Goal: Information Seeking & Learning: Understand process/instructions

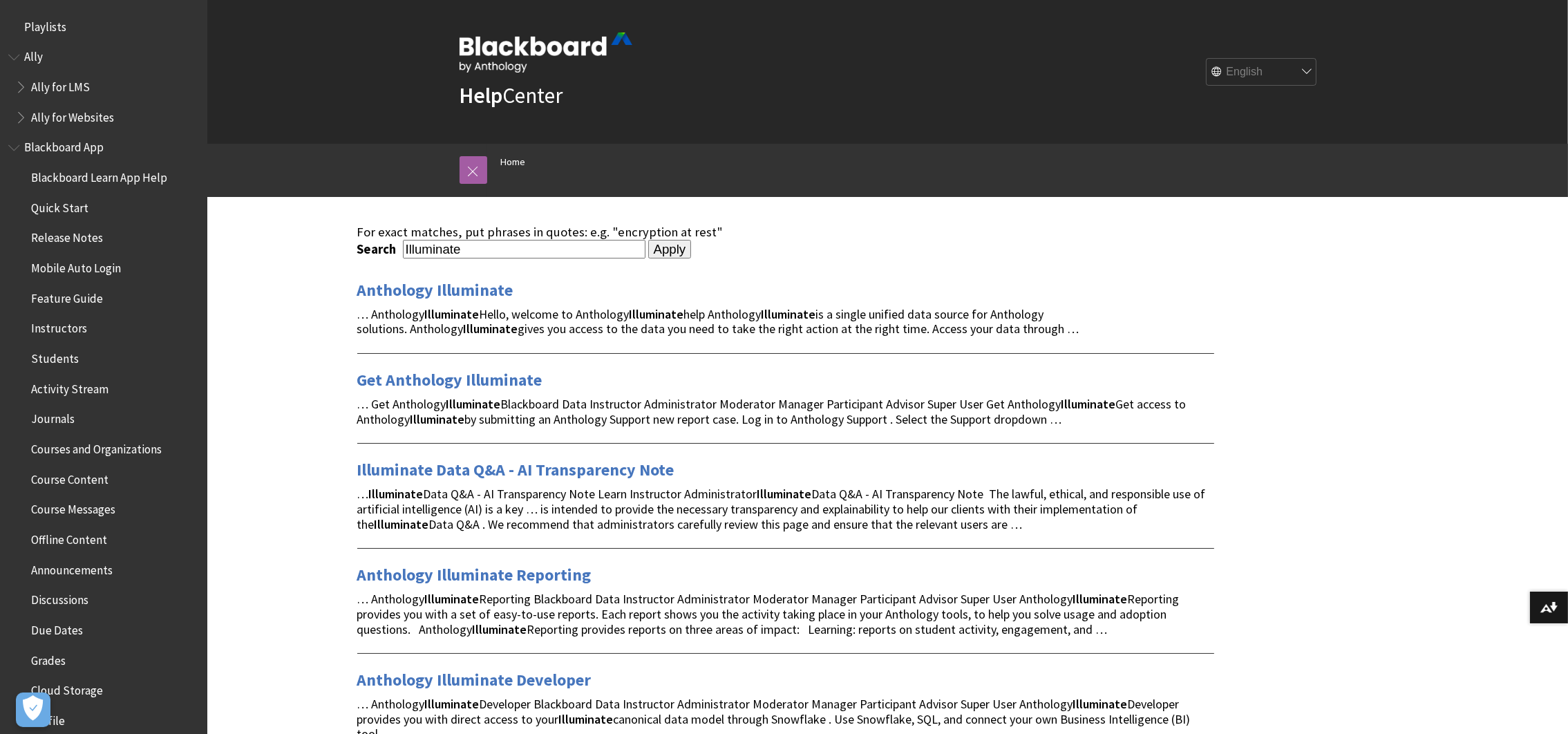
click at [497, 251] on input "Illuminate" at bounding box center [524, 248] width 243 height 19
type input "authentication"
click at [648, 239] on input "Apply" at bounding box center [669, 249] width 44 height 20
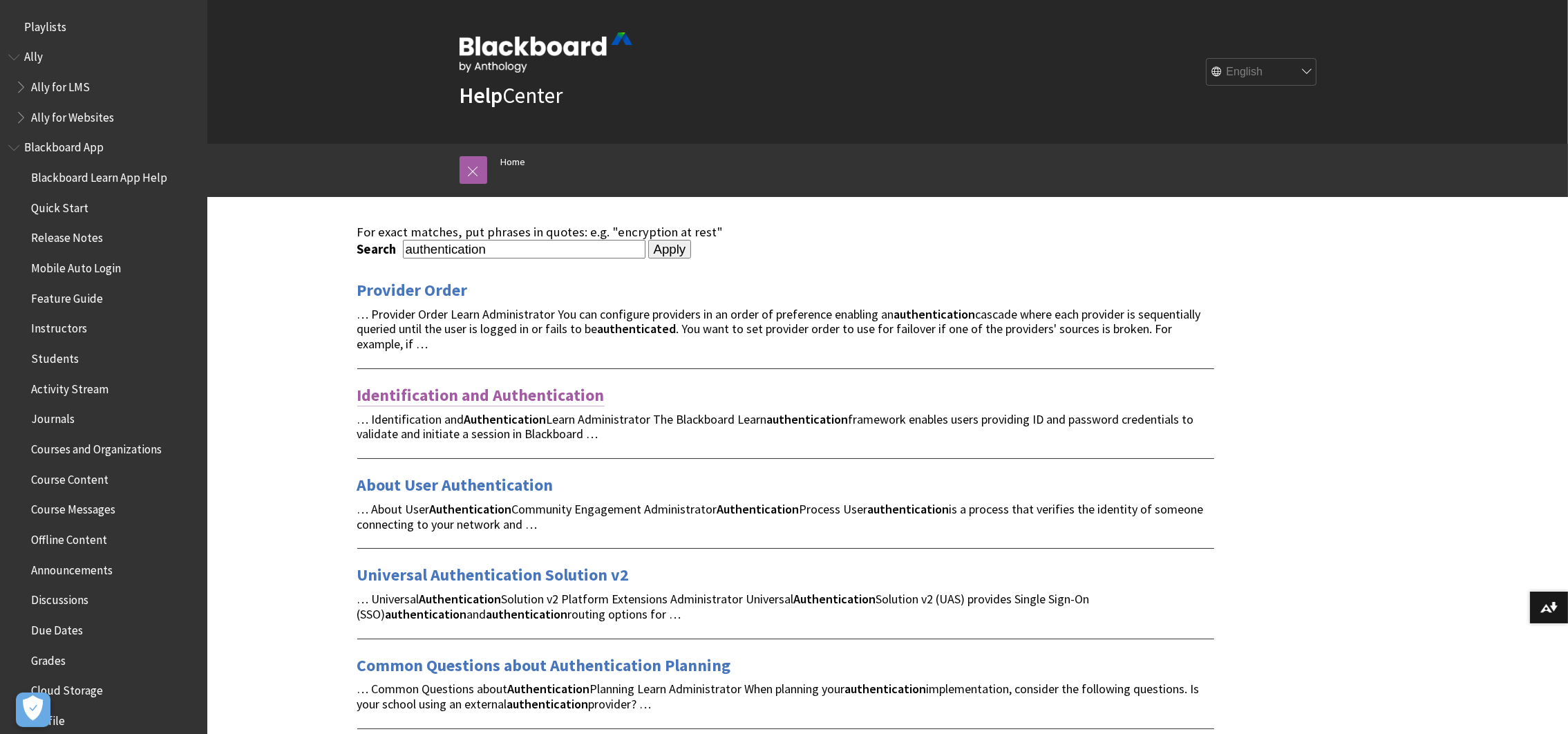
drag, startPoint x: 0, startPoint y: 0, endPoint x: 526, endPoint y: 388, distance: 653.6
click at [526, 388] on link "Identification and Authentication" at bounding box center [481, 395] width 247 height 22
click at [394, 286] on link "Provider Order" at bounding box center [412, 290] width 110 height 22
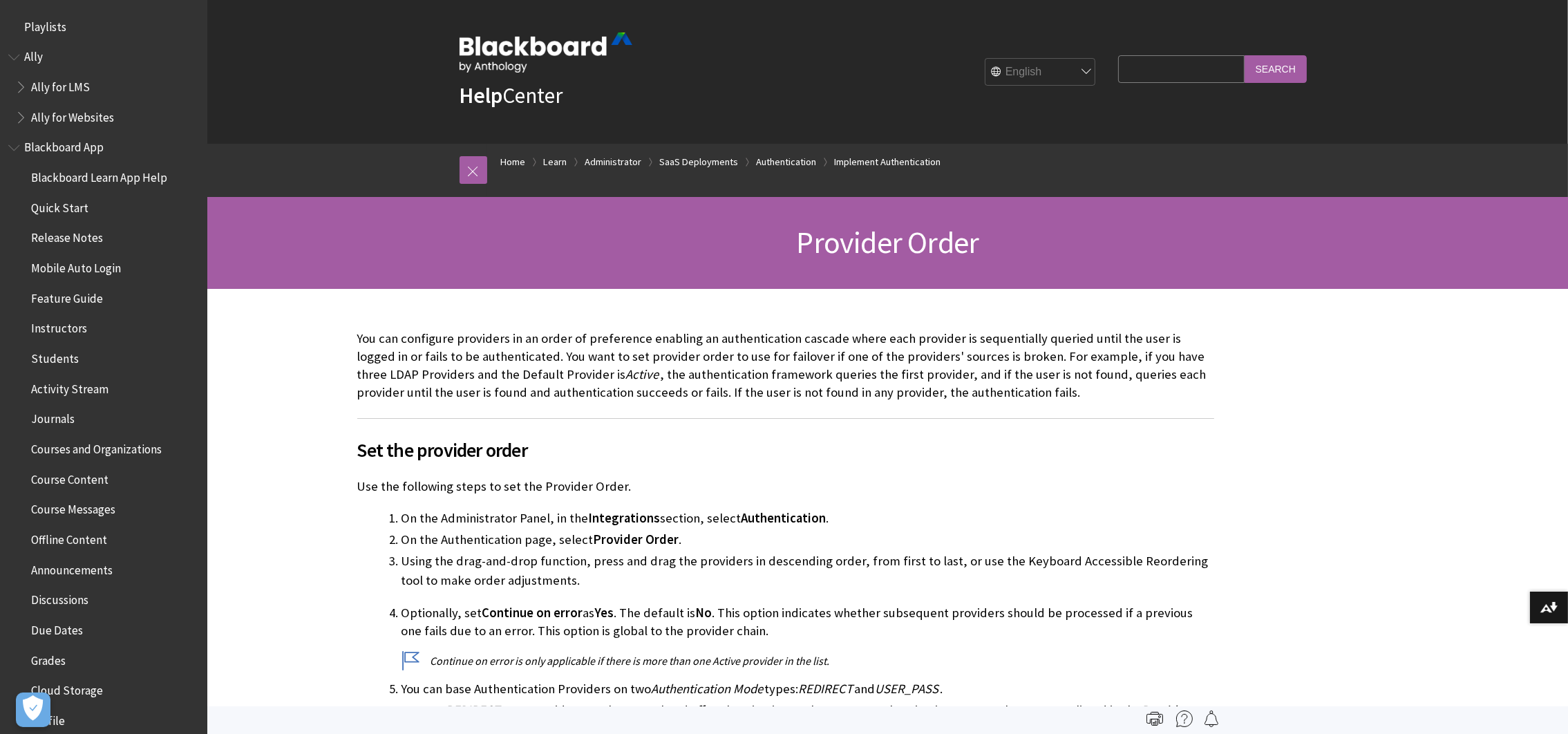
scroll to position [1802, 0]
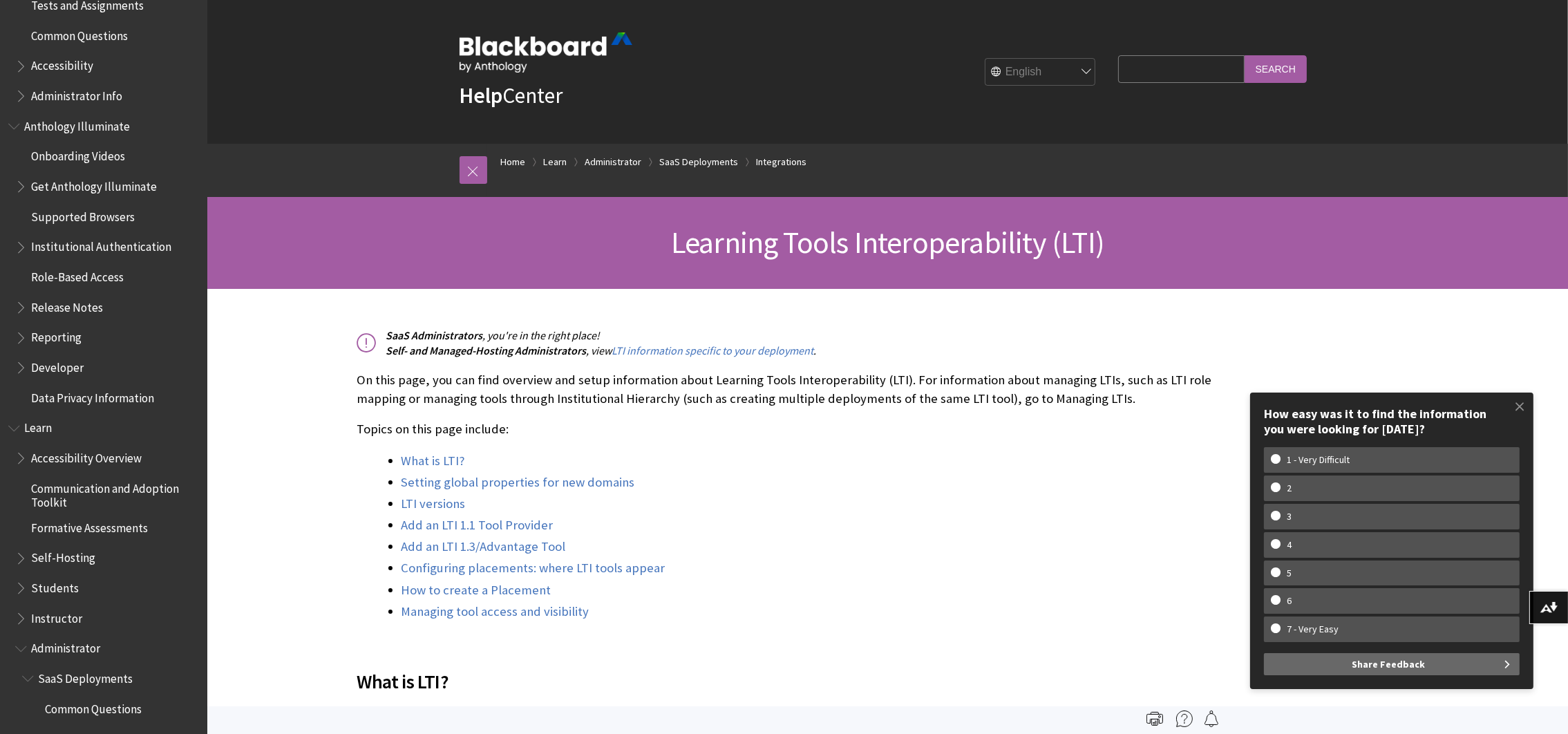
scroll to position [2199, 0]
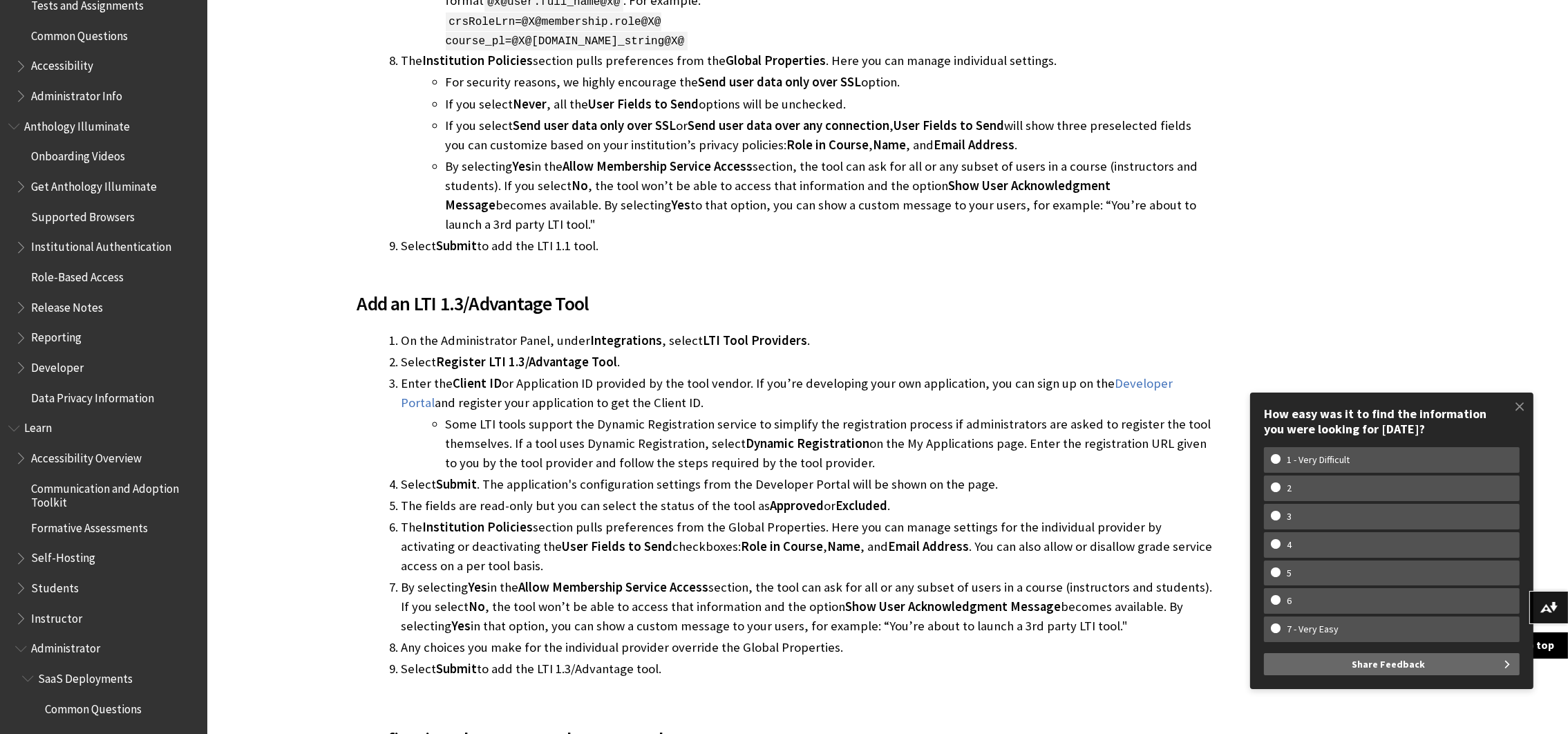
click at [954, 289] on span "Add an LTI 1.3/Advantage Tool" at bounding box center [785, 303] width 857 height 29
click at [1152, 375] on link "Developer Portal" at bounding box center [787, 393] width 772 height 36
click at [1359, 281] on div "SaaS Administrators , you're in the right place! , view ." at bounding box center [785, 68] width 1156 height 3956
click at [359, 289] on span "Add an LTI 1.3/Advantage Tool" at bounding box center [785, 303] width 857 height 29
drag, startPoint x: 359, startPoint y: 286, endPoint x: 609, endPoint y: 278, distance: 250.1
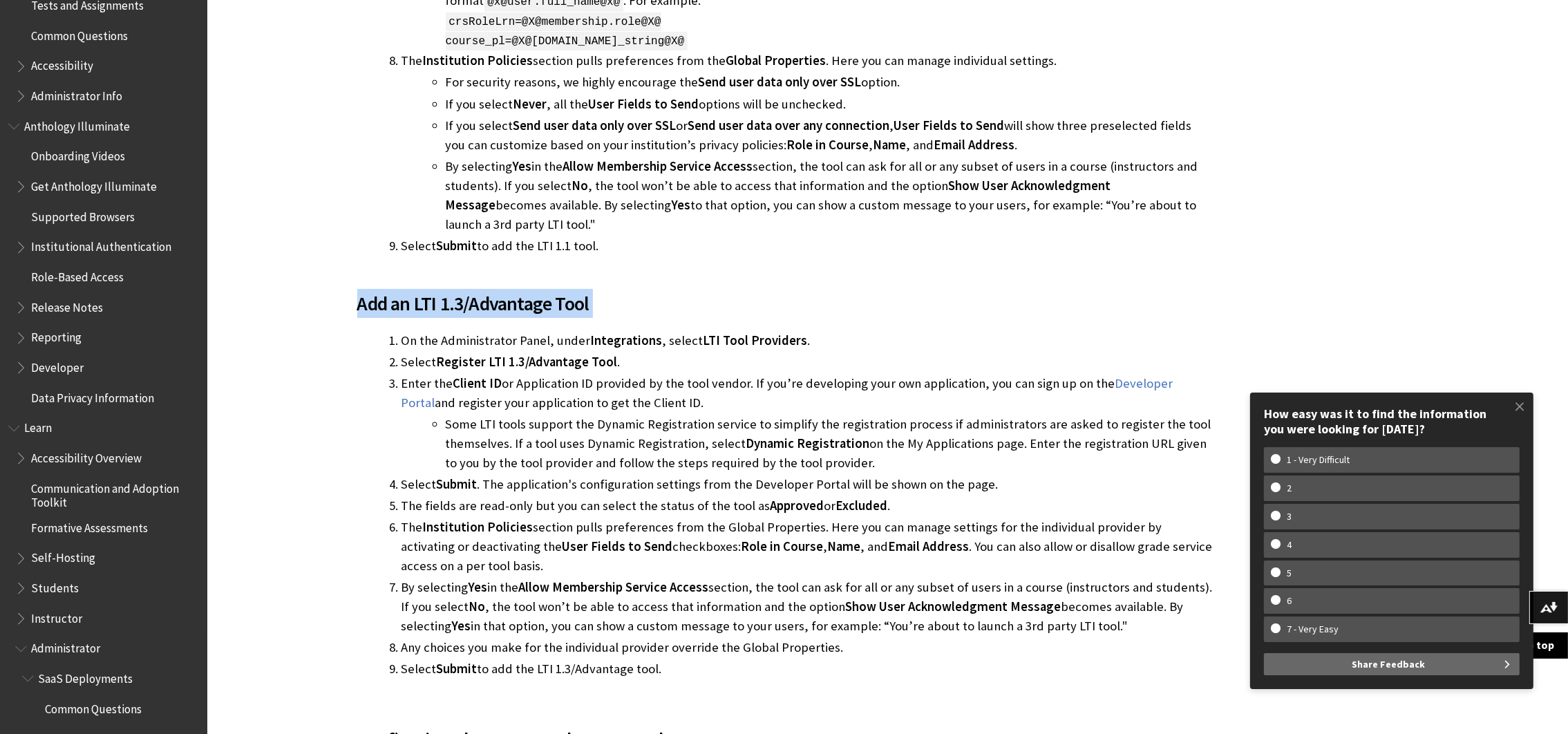
click at [609, 289] on span "Add an LTI 1.3/Advantage Tool" at bounding box center [785, 303] width 857 height 29
drag, startPoint x: 609, startPoint y: 278, endPoint x: 562, endPoint y: 283, distance: 47.3
click at [942, 254] on div "LTI versions There are two versions of LTI: v1.1 and v1.3. Each version require…" at bounding box center [785, 27] width 857 height 1306
click at [1035, 289] on span "Add an LTI 1.3/Advantage Tool" at bounding box center [785, 303] width 857 height 29
